Goal: Information Seeking & Learning: Learn about a topic

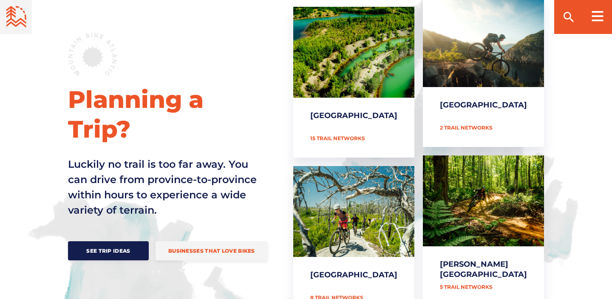
scroll to position [374, 0]
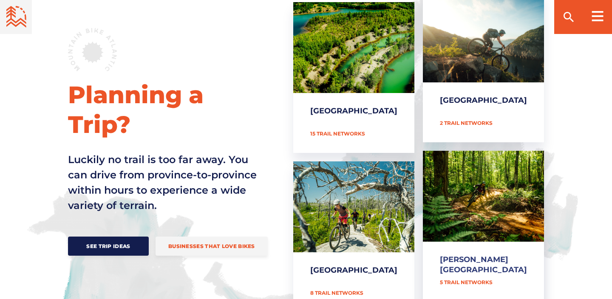
click at [469, 265] on link "[PERSON_NAME][GEOGRAPHIC_DATA]" at bounding box center [483, 226] width 121 height 151
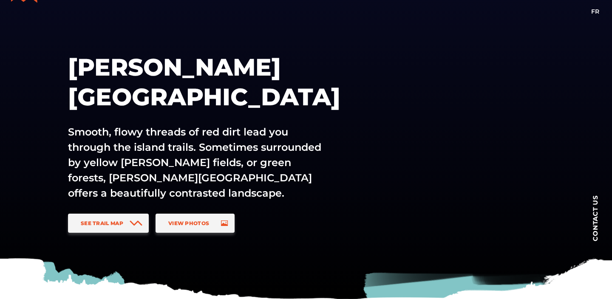
scroll to position [40, 0]
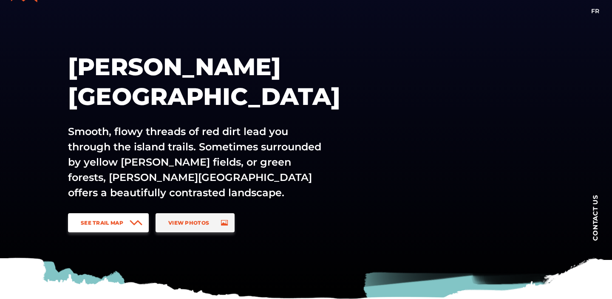
click at [140, 221] on icon at bounding box center [136, 223] width 13 height 6
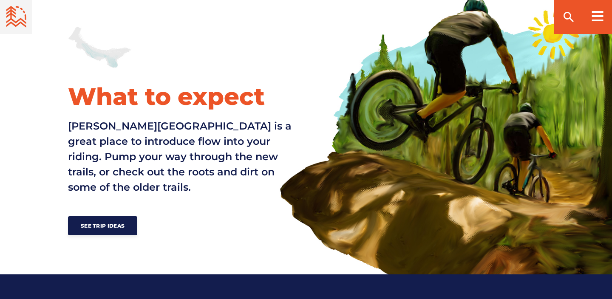
scroll to position [629, 0]
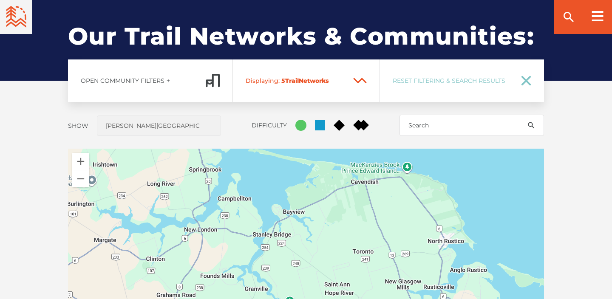
drag, startPoint x: 236, startPoint y: 233, endPoint x: 158, endPoint y: 327, distance: 123.1
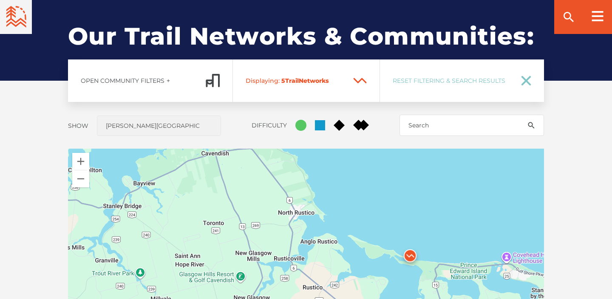
drag, startPoint x: 243, startPoint y: 232, endPoint x: 111, endPoint y: 177, distance: 142.6
click at [110, 177] on div at bounding box center [306, 297] width 476 height 297
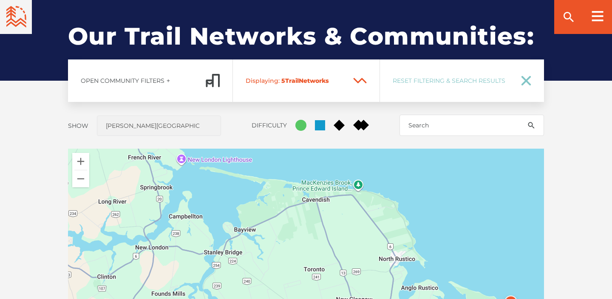
drag, startPoint x: 407, startPoint y: 234, endPoint x: 493, endPoint y: 314, distance: 116.9
click at [319, 82] on span "Network" at bounding box center [312, 81] width 27 height 8
click at [358, 81] on icon at bounding box center [360, 81] width 14 height 6
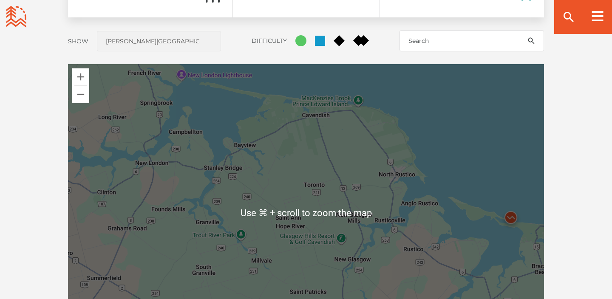
scroll to position [714, 0]
click at [320, 218] on div at bounding box center [306, 212] width 476 height 297
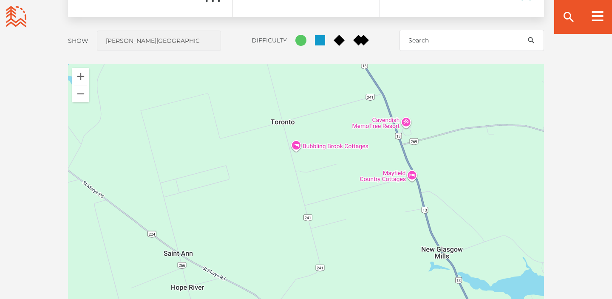
drag, startPoint x: 312, startPoint y: 230, endPoint x: 305, endPoint y: 248, distance: 19.4
click at [305, 248] on div at bounding box center [306, 212] width 476 height 297
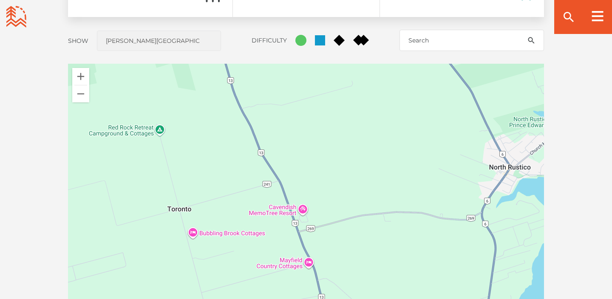
drag, startPoint x: 314, startPoint y: 240, endPoint x: 211, endPoint y: 327, distance: 135.6
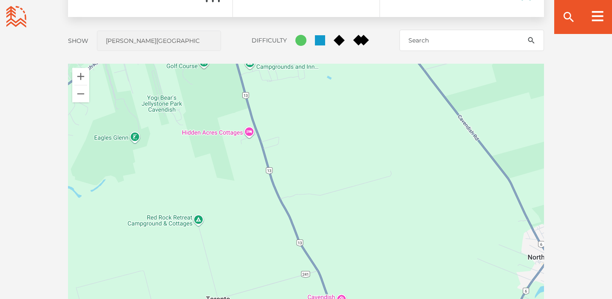
drag, startPoint x: 294, startPoint y: 236, endPoint x: 341, endPoint y: 327, distance: 102.6
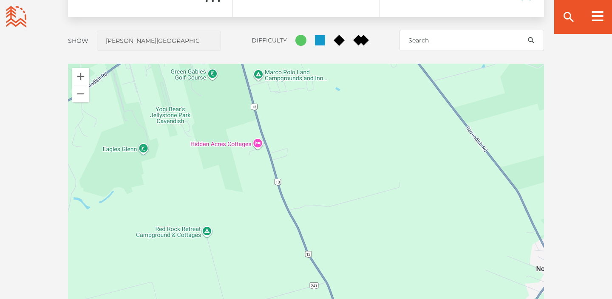
drag, startPoint x: 328, startPoint y: 224, endPoint x: 332, endPoint y: 274, distance: 49.9
click at [332, 274] on div at bounding box center [306, 212] width 476 height 297
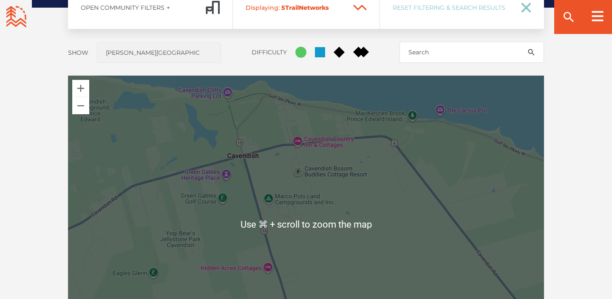
scroll to position [694, 0]
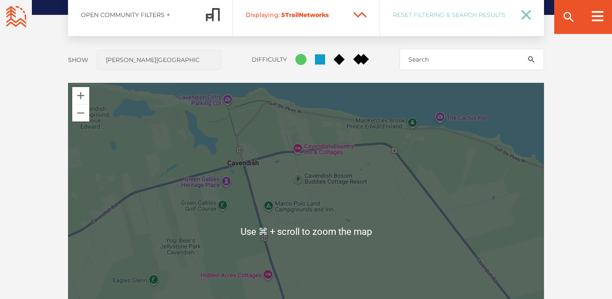
click at [285, 171] on div at bounding box center [306, 231] width 476 height 297
click at [244, 76] on div "Open Community Filters Displaying: 5 Trail Network s Reset Filtering & Search R…" at bounding box center [305, 211] width 595 height 434
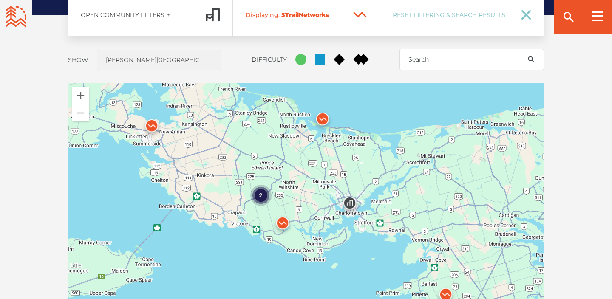
click at [321, 119] on img at bounding box center [322, 120] width 25 height 25
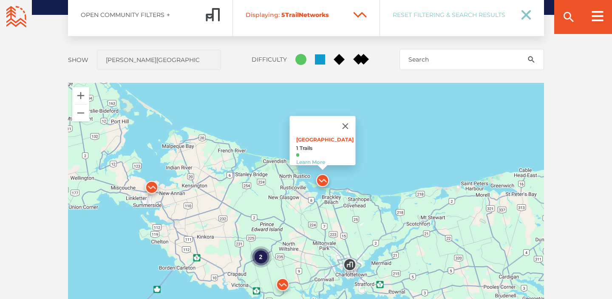
click at [310, 136] on p "Robinsons Island 1 Trails Learn More" at bounding box center [325, 150] width 59 height 29
click at [317, 159] on link "Learn More" at bounding box center [310, 162] width 29 height 6
click at [322, 180] on img at bounding box center [322, 182] width 25 height 25
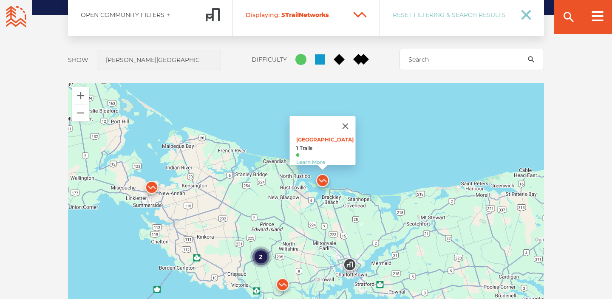
click at [322, 180] on img at bounding box center [322, 182] width 25 height 25
click at [319, 159] on link "Learn More" at bounding box center [310, 162] width 29 height 6
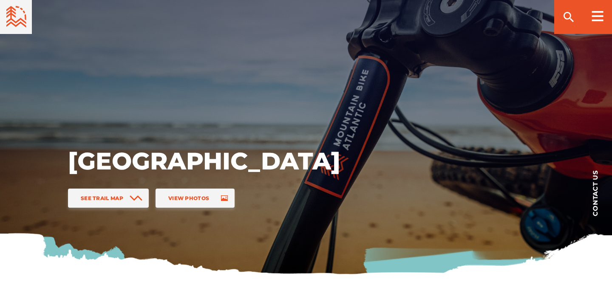
scroll to position [68, 0]
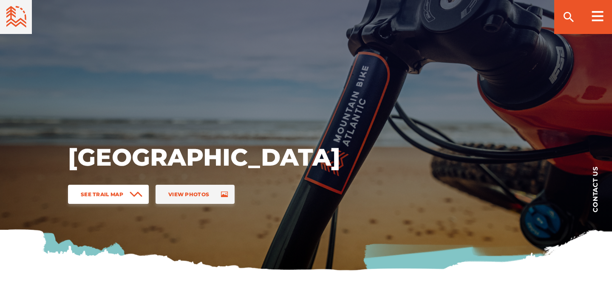
click at [121, 191] on span "See Trail Map" at bounding box center [102, 194] width 42 height 6
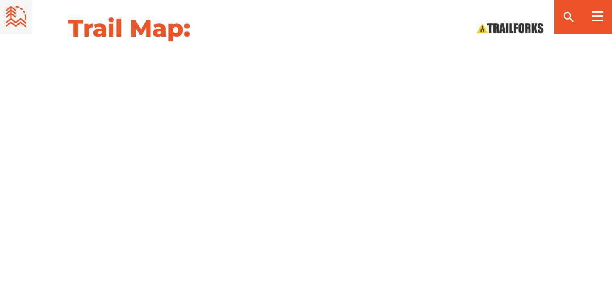
scroll to position [941, 0]
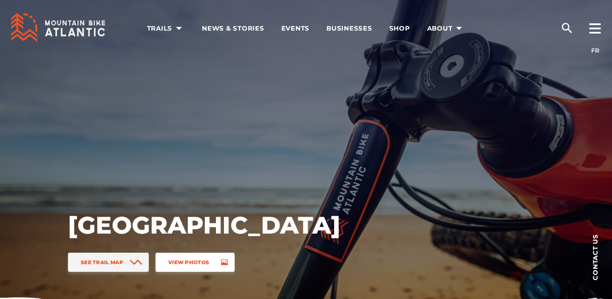
click at [224, 262] on link "View Photos" at bounding box center [194, 262] width 79 height 19
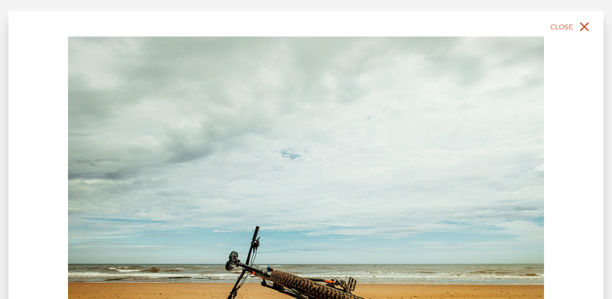
click at [585, 23] on icon "close" at bounding box center [583, 26] width 15 height 15
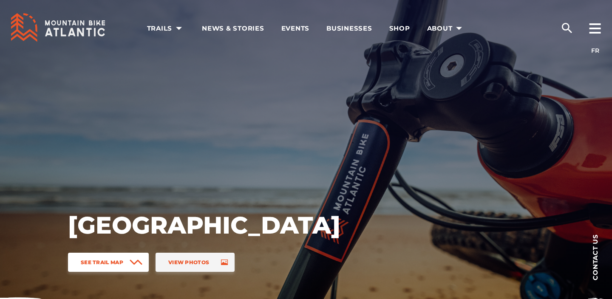
click at [121, 264] on span "See Trail Map" at bounding box center [102, 262] width 42 height 6
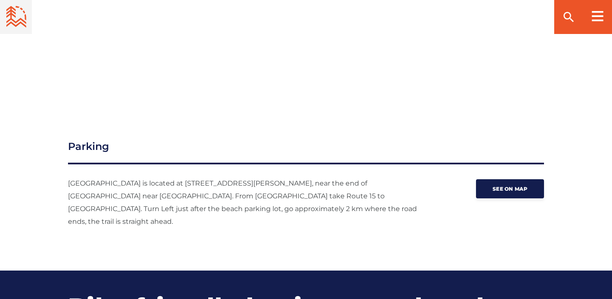
scroll to position [1098, 0]
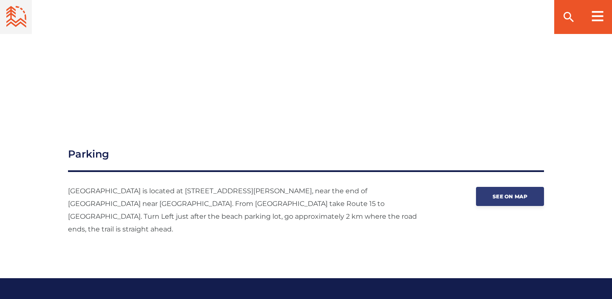
click at [509, 193] on span "See on map" at bounding box center [509, 196] width 35 height 6
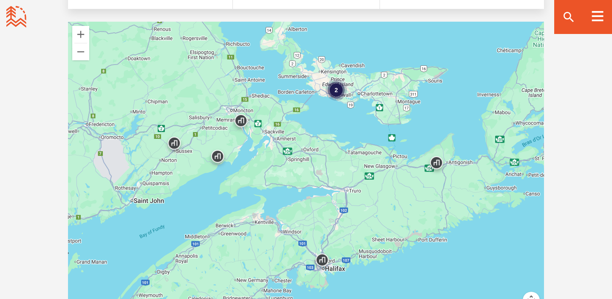
scroll to position [1471, 0]
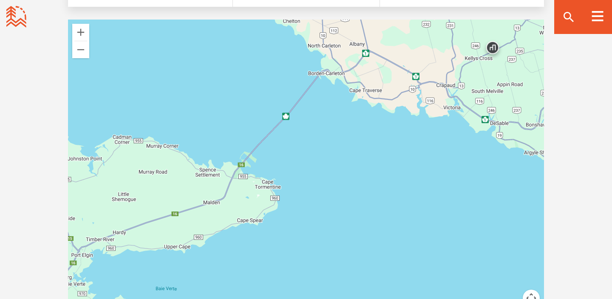
drag, startPoint x: 307, startPoint y: 105, endPoint x: 255, endPoint y: 291, distance: 192.6
click at [256, 290] on div at bounding box center [306, 168] width 476 height 297
